Goal: Check status: Check status

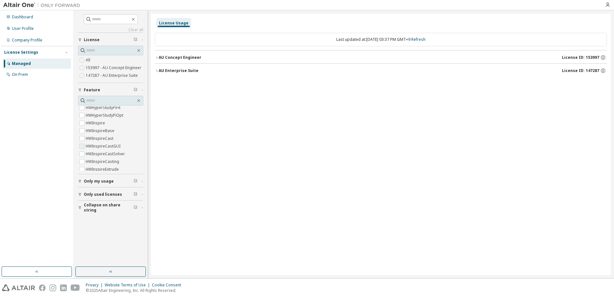
scroll to position [96, 0]
click at [157, 57] on icon "button" at bounding box center [157, 58] width 4 height 4
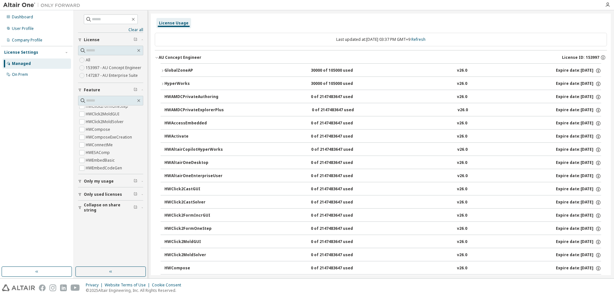
click at [159, 58] on div "AU Concept Engineer" at bounding box center [180, 57] width 43 height 5
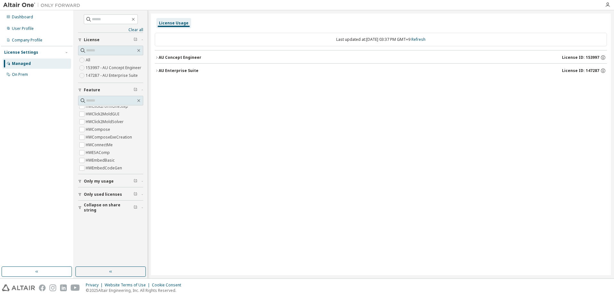
click at [156, 70] on icon "button" at bounding box center [157, 71] width 4 height 4
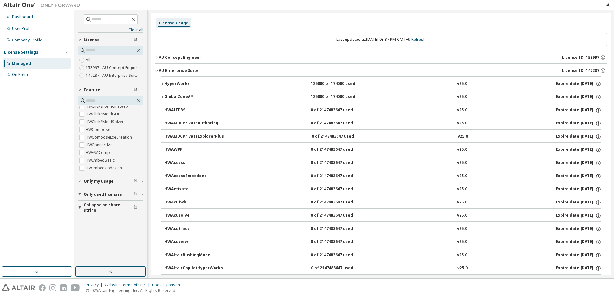
click at [156, 71] on icon "button" at bounding box center [157, 71] width 4 height 4
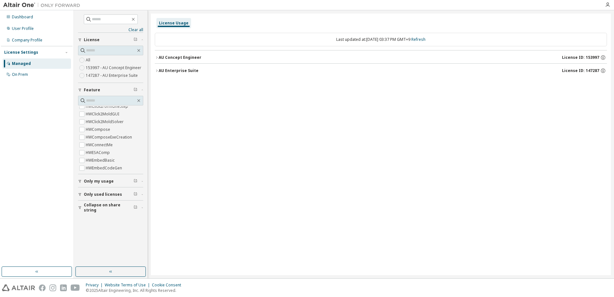
click at [408, 42] on div "Last updated at: [DATE] 03:37 PM GMT+9 Refresh" at bounding box center [381, 39] width 452 height 13
click at [170, 55] on div "AU Concept Engineer" at bounding box center [180, 57] width 43 height 5
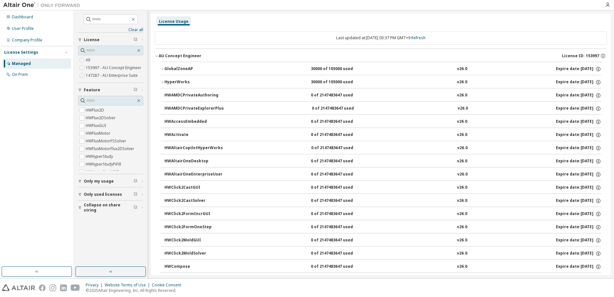
scroll to position [0, 0]
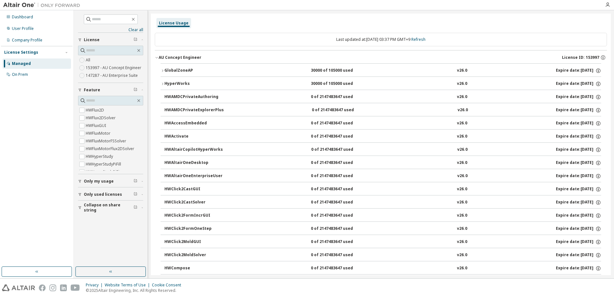
click at [164, 84] on icon "button" at bounding box center [163, 84] width 4 height 4
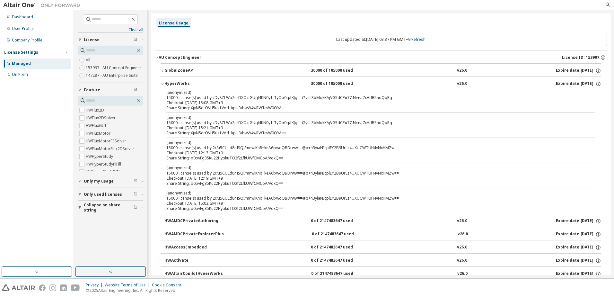
click at [263, 97] on div "(anonymized) 15000 license(s) used by zDy8ZLWb2nrDXOciGUql4KN0y1fTyOb0q/fKJg==@…" at bounding box center [372, 95] width 413 height 11
click at [107, 67] on label "153997 - AU Concept Engineer" at bounding box center [114, 68] width 57 height 8
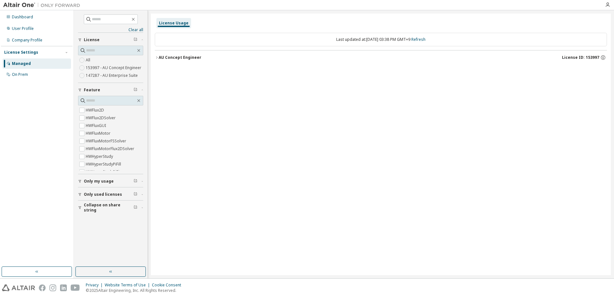
click at [156, 58] on icon "button" at bounding box center [156, 57] width 1 height 2
